Goal: Download file/media

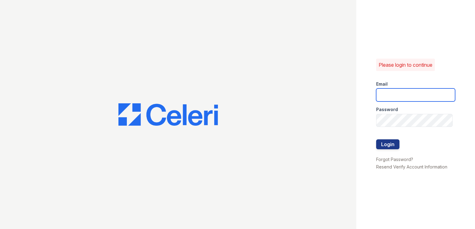
click at [409, 94] on input "email" at bounding box center [415, 95] width 79 height 13
type input "[PERSON_NAME][EMAIL_ADDRESS][PERSON_NAME][DOMAIN_NAME]"
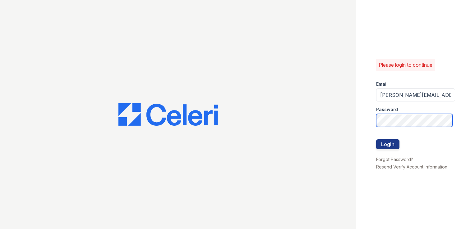
click at [376, 140] on button "Login" at bounding box center [387, 145] width 23 height 10
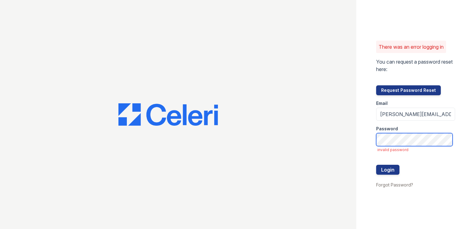
click at [376, 165] on button "Login" at bounding box center [387, 170] width 23 height 10
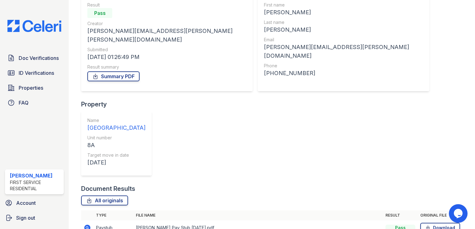
scroll to position [93, 0]
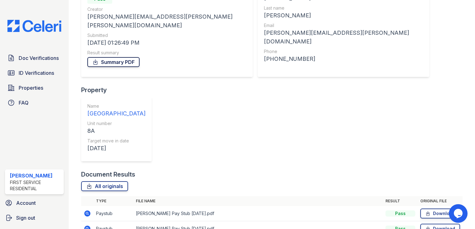
click at [120, 57] on link "Summary PDF" at bounding box center [113, 62] width 52 height 10
click at [113, 182] on link "All originals" at bounding box center [104, 187] width 47 height 10
